Goal: Find specific page/section: Find specific page/section

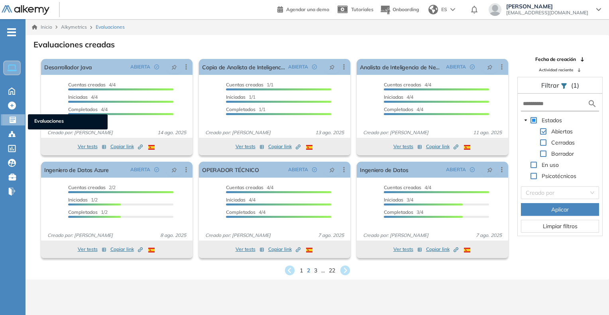
click at [33, 121] on ul "Evaluaciones" at bounding box center [68, 121] width 80 height 15
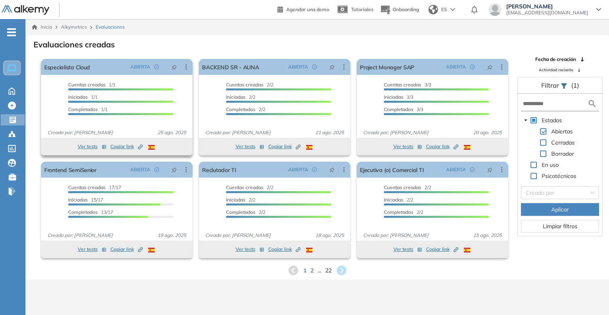
click at [139, 147] on icon "button" at bounding box center [139, 147] width 3 height 3
click at [140, 146] on icon "Created by potrace 1.16, written by [PERSON_NAME] [DATE]-[DATE]" at bounding box center [140, 147] width 5 height 5
click at [140, 147] on icon "Created by potrace 1.16, written by [PERSON_NAME] [DATE]-[DATE]" at bounding box center [140, 147] width 5 height 5
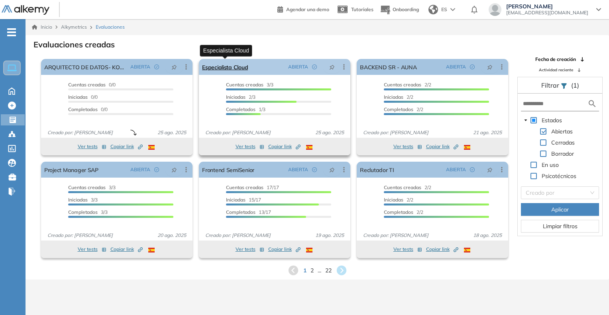
click at [217, 66] on link "Especialista Cloud" at bounding box center [225, 67] width 46 height 16
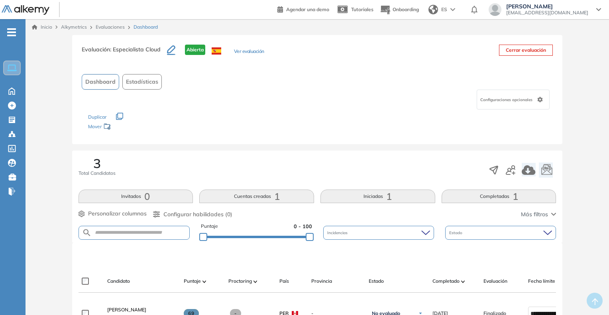
click at [253, 52] on button "Ver evaluación" at bounding box center [249, 52] width 30 height 8
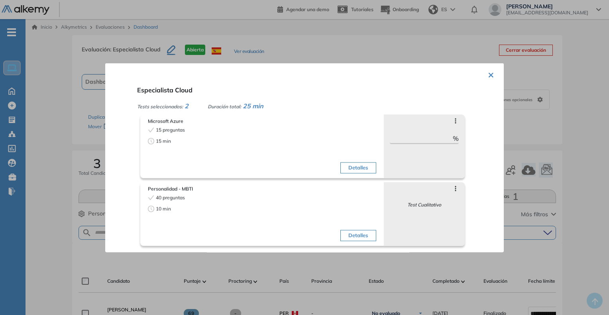
click at [530, 156] on div at bounding box center [304, 157] width 609 height 315
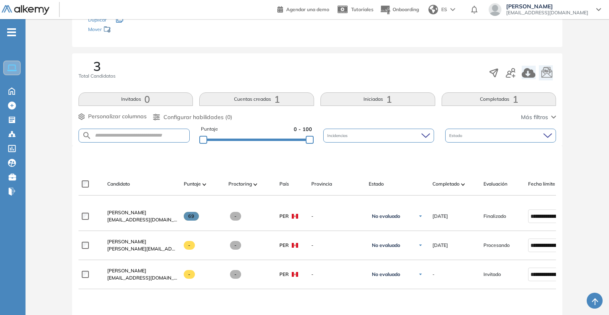
scroll to position [73, 0]
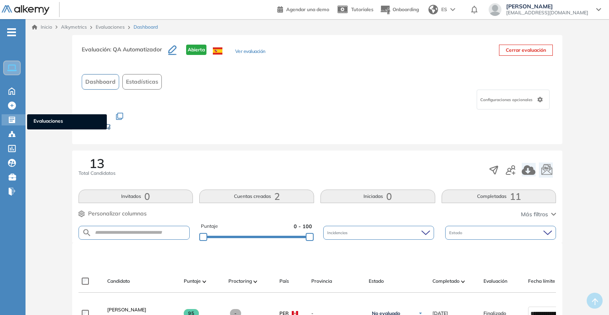
click at [36, 124] on span "Evaluaciones" at bounding box center [66, 121] width 67 height 9
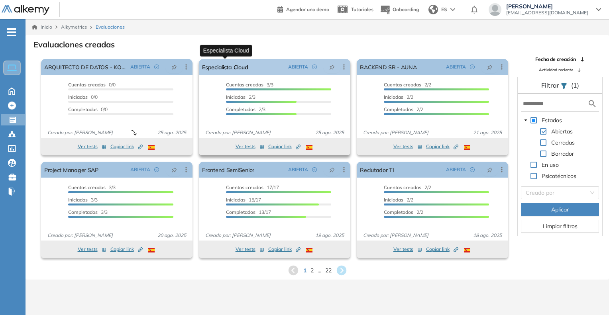
click at [221, 73] on link "Especialista Cloud" at bounding box center [225, 67] width 46 height 16
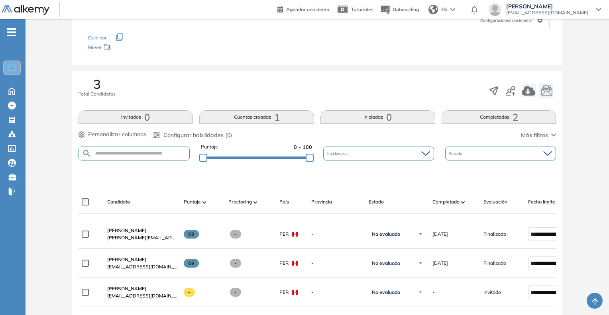
scroll to position [80, 0]
